Goal: Book appointment/travel/reservation

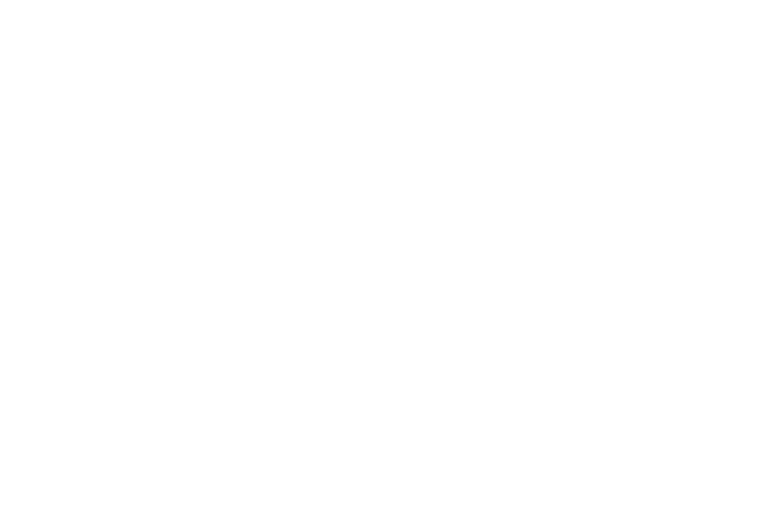
click at [723, 37] on icon at bounding box center [724, 34] width 14 height 11
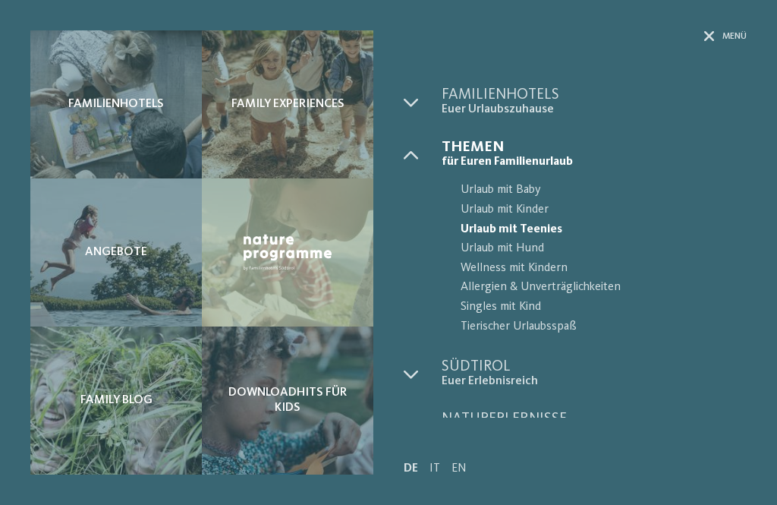
click at [552, 239] on span "Urlaub mit Hund" at bounding box center [604, 249] width 286 height 20
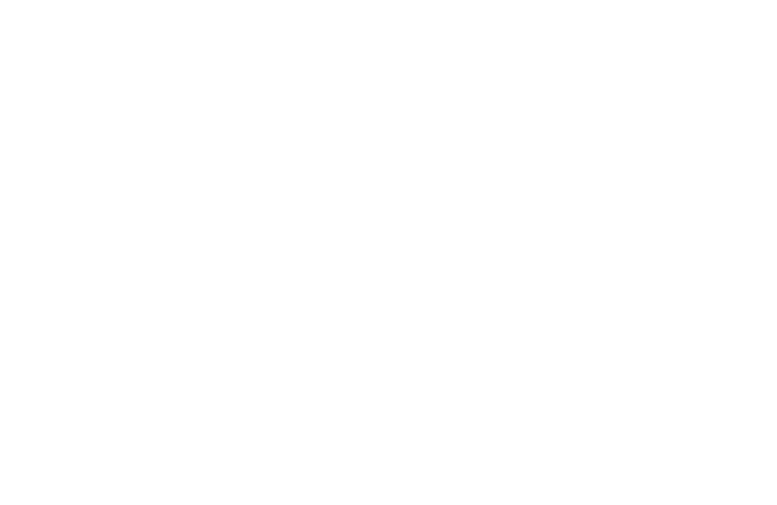
click at [714, 30] on img at bounding box center [739, 34] width 76 height 38
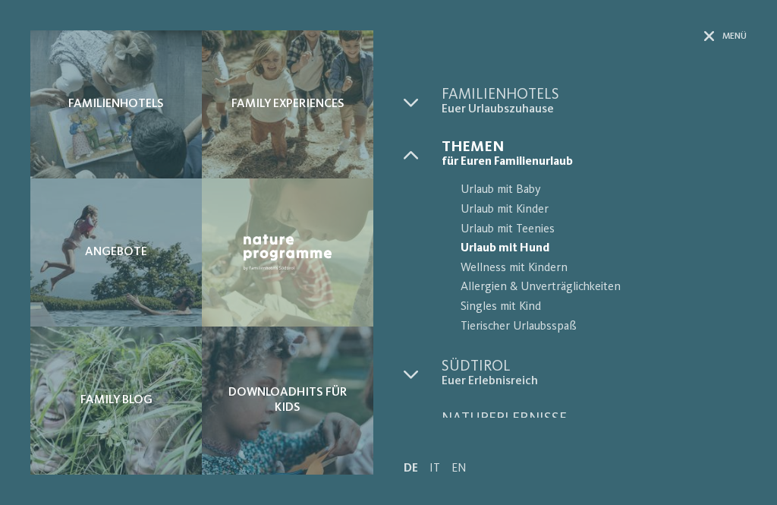
click at [544, 229] on span "Urlaub mit Teenies" at bounding box center [604, 230] width 286 height 20
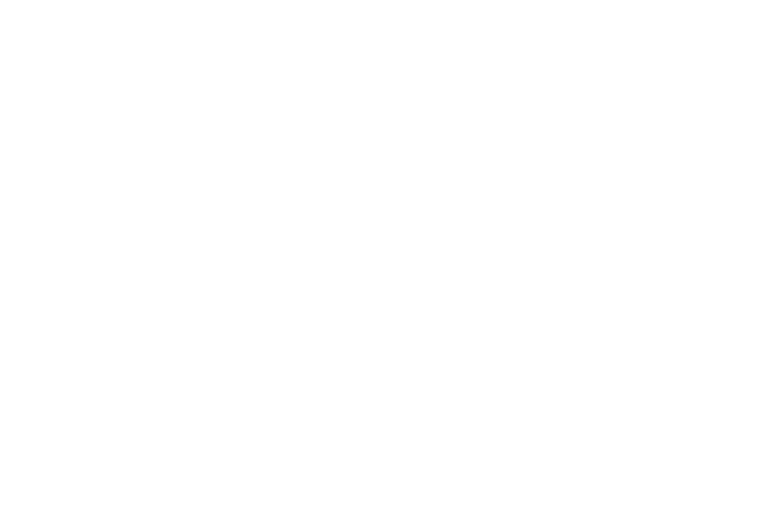
click at [381, 333] on link "Familienhotels [GEOGRAPHIC_DATA]" at bounding box center [286, 339] width 190 height 12
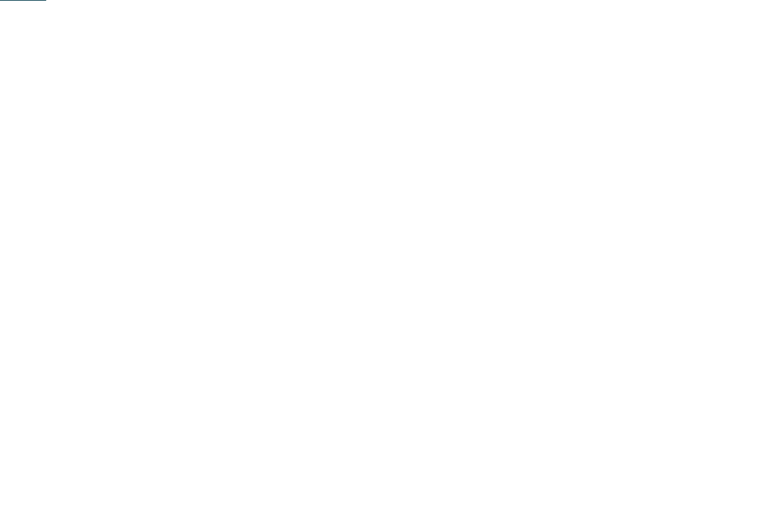
scroll to position [354, 0]
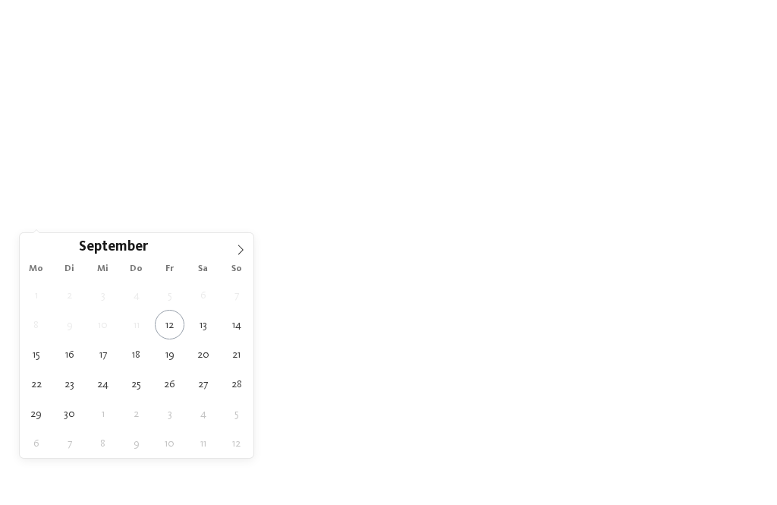
click at [235, 257] on span at bounding box center [241, 246] width 26 height 26
click at [240, 254] on icon at bounding box center [240, 250] width 5 height 10
click at [242, 257] on span at bounding box center [241, 246] width 26 height 26
click at [244, 251] on icon at bounding box center [240, 249] width 11 height 11
type input "****"
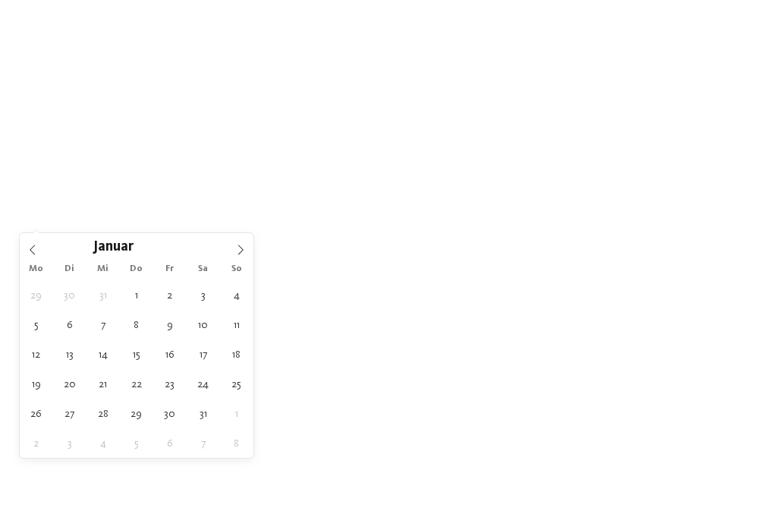
click at [238, 257] on span at bounding box center [241, 246] width 26 height 26
click at [237, 254] on icon at bounding box center [240, 249] width 11 height 11
click at [235, 255] on icon at bounding box center [240, 249] width 11 height 11
click at [232, 254] on span at bounding box center [241, 246] width 26 height 26
click at [232, 252] on span at bounding box center [241, 246] width 26 height 26
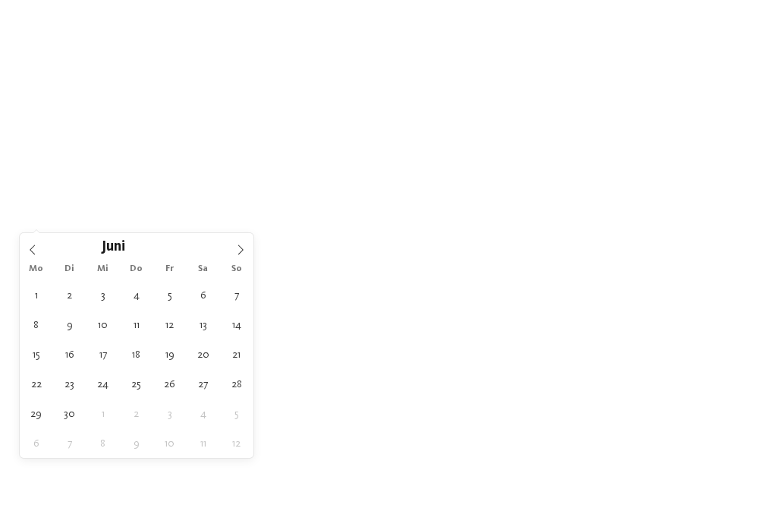
click at [228, 256] on span at bounding box center [241, 246] width 26 height 26
type div "[DATE]"
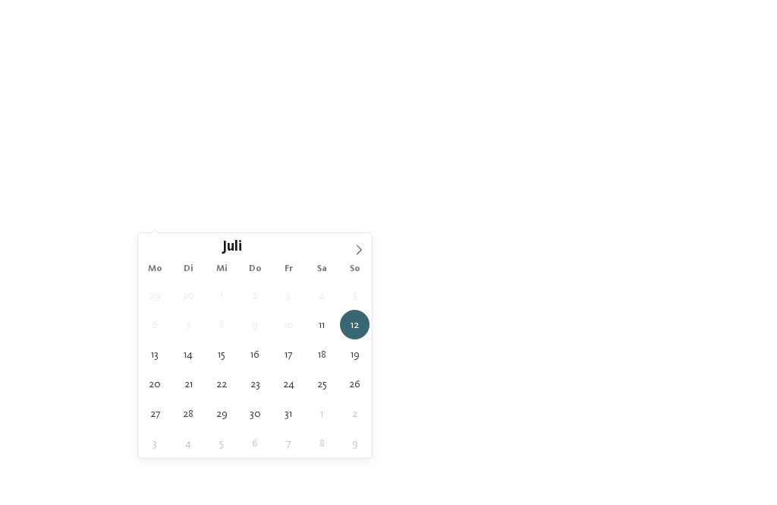
type input "****"
type div "[DATE]"
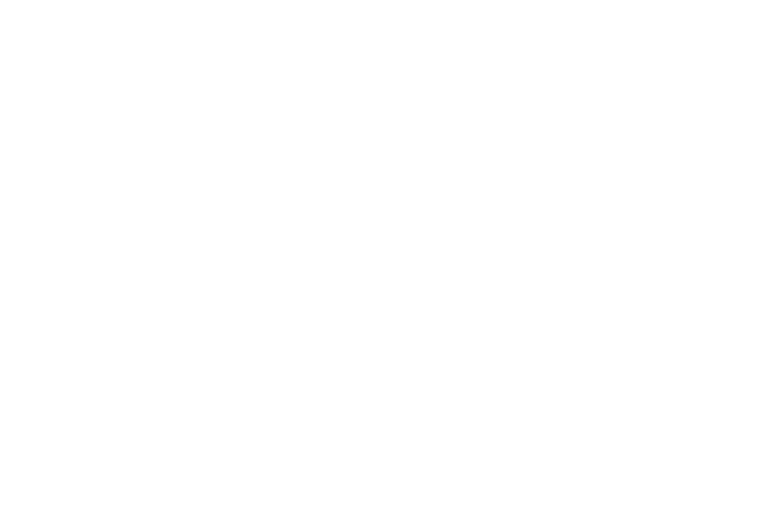
click at [357, 216] on div at bounding box center [361, 218] width 11 height 6
click at [514, 101] on icon at bounding box center [510, 114] width 33 height 27
click at [482, 218] on icon at bounding box center [480, 218] width 6 height 6
click at [604, 118] on div at bounding box center [601, 119] width 15 height 15
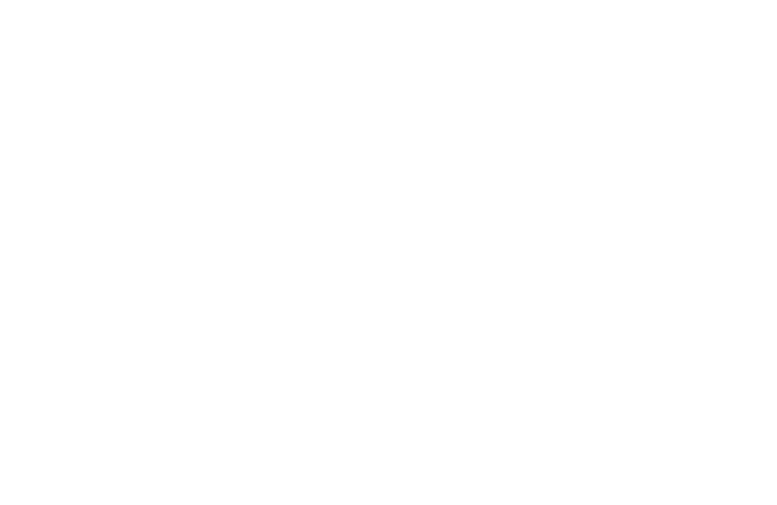
click at [354, 192] on div at bounding box center [358, 191] width 15 height 15
click at [408, 405] on span "übernehmen" at bounding box center [389, 410] width 65 height 11
click at [625, 57] on icon at bounding box center [625, 55] width 6 height 6
click at [414, 363] on span "übernehmen" at bounding box center [389, 368] width 65 height 11
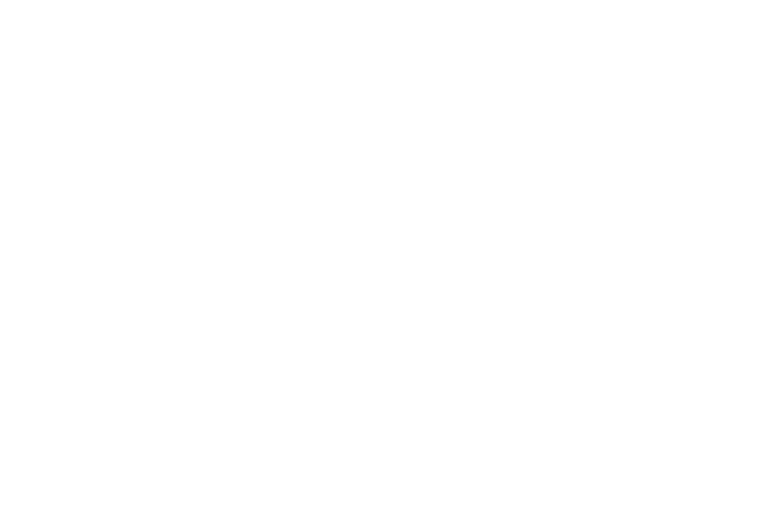
click at [686, 96] on icon at bounding box center [679, 109] width 33 height 27
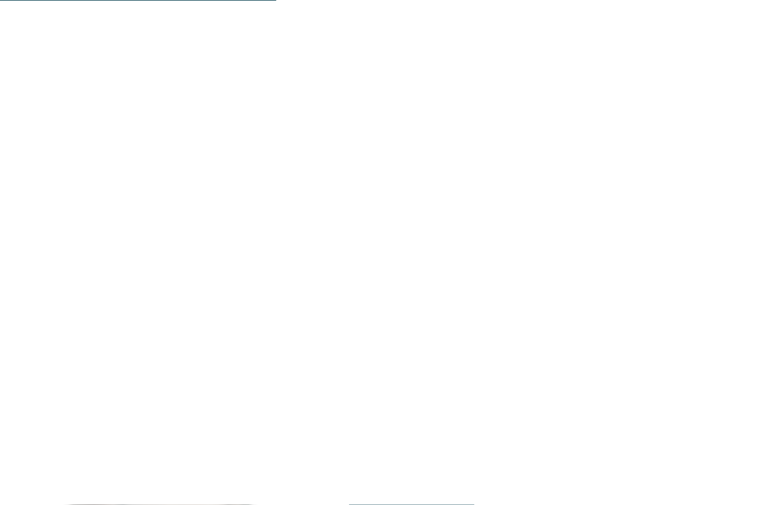
scroll to position [2211, 0]
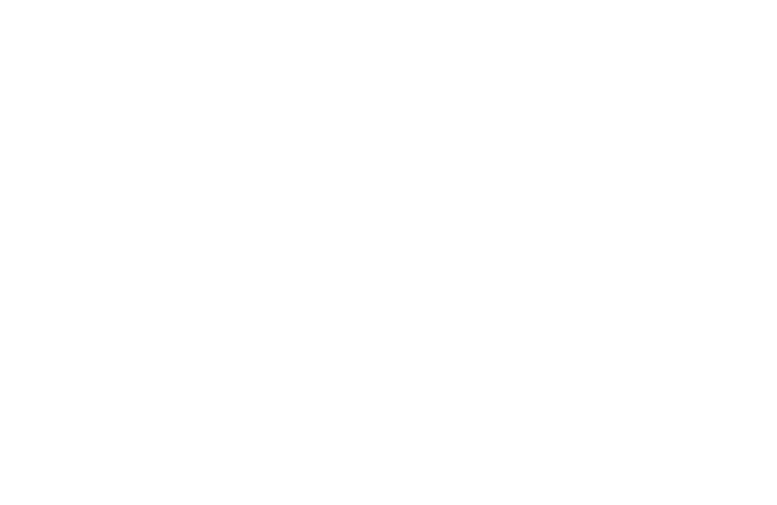
click at [306, 234] on span "Happy Teenager" at bounding box center [301, 234] width 76 height 11
click at [436, 162] on link "Hotel finden" at bounding box center [411, 172] width 125 height 30
